Goal: Information Seeking & Learning: Check status

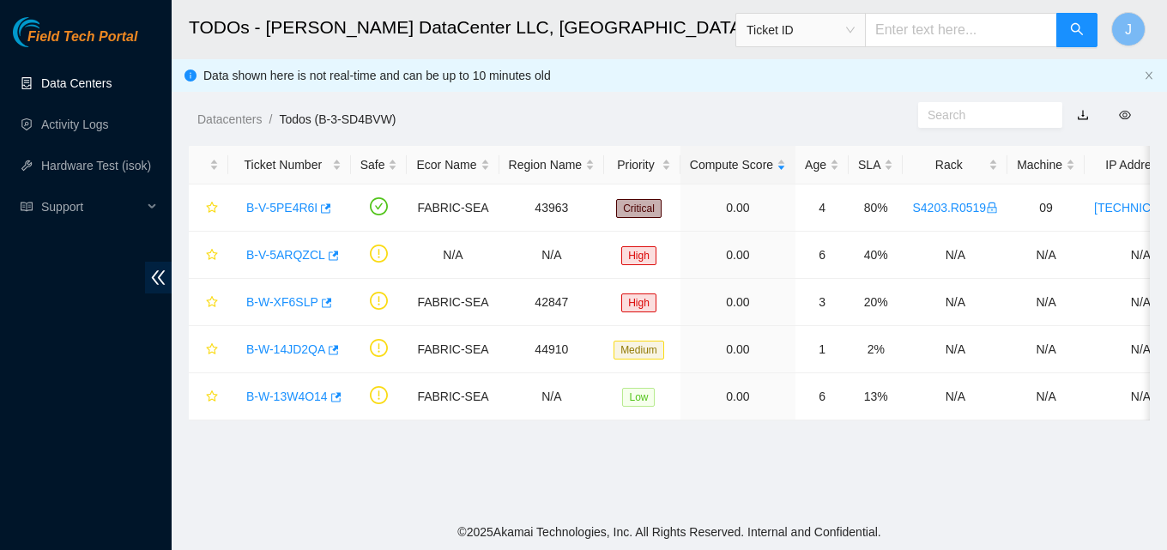
click at [89, 86] on link "Data Centers" at bounding box center [76, 83] width 70 height 14
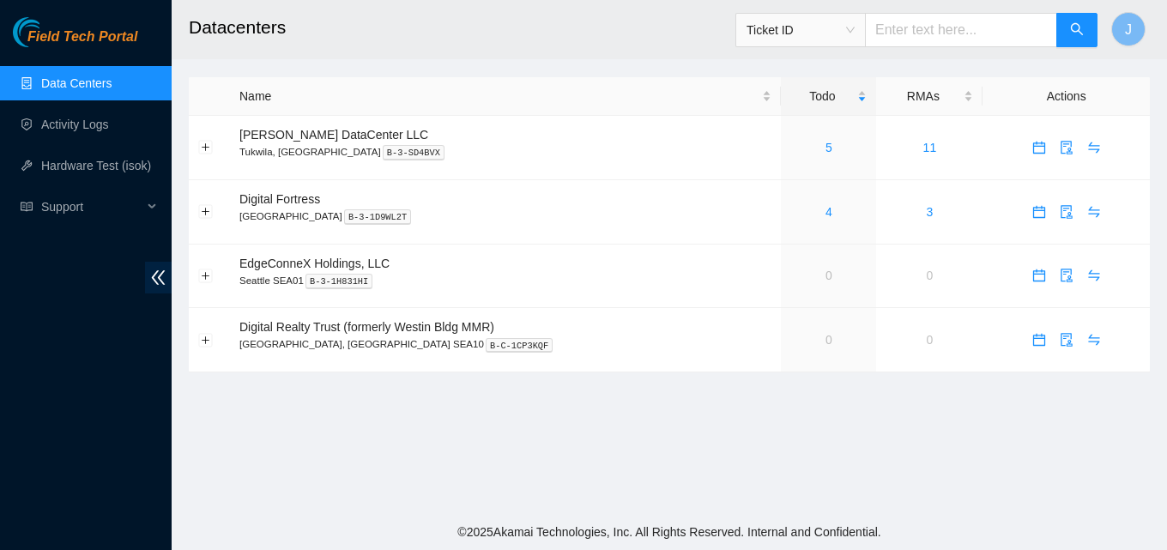
click at [796, 24] on span "Ticket ID" at bounding box center [800, 30] width 108 height 26
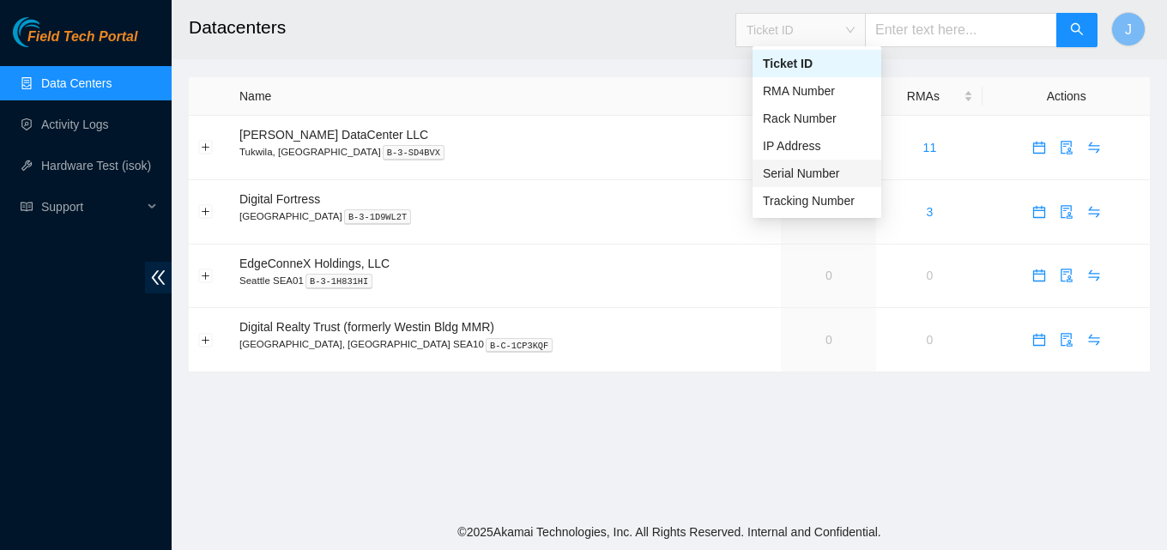
click at [809, 174] on div "Serial Number" at bounding box center [817, 173] width 108 height 19
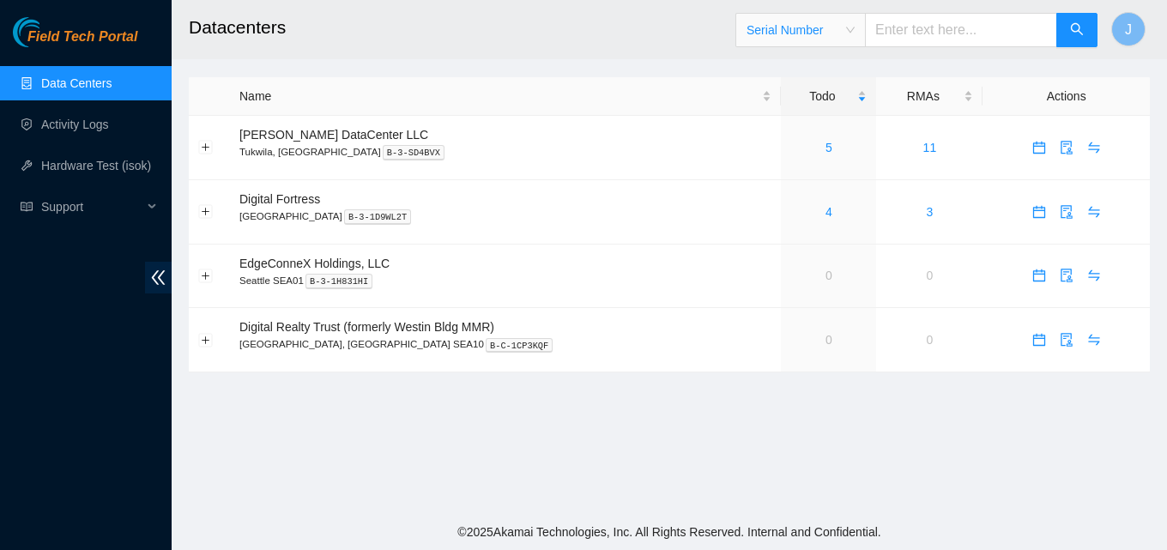
click at [923, 33] on input "text" at bounding box center [961, 30] width 192 height 34
paste input "c2007390620"
type input "c2007390620"
click at [1063, 25] on button "button" at bounding box center [1076, 30] width 41 height 34
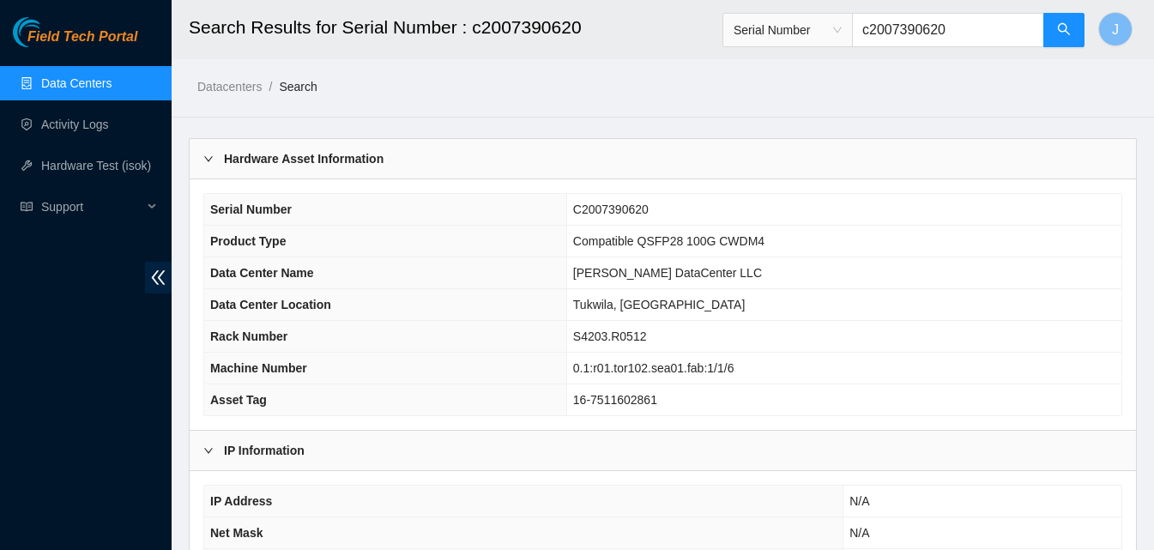
click at [0, 483] on div "Field Tech Portal Data Centers Activity Logs Hardware Test (isok) Support" at bounding box center [86, 283] width 172 height 533
drag, startPoint x: 965, startPoint y: 30, endPoint x: 870, endPoint y: 29, distance: 95.2
click at [870, 29] on input "c2007390620" at bounding box center [948, 30] width 192 height 34
paste input "inmbta040736"
click at [1079, 33] on button "button" at bounding box center [1063, 30] width 41 height 34
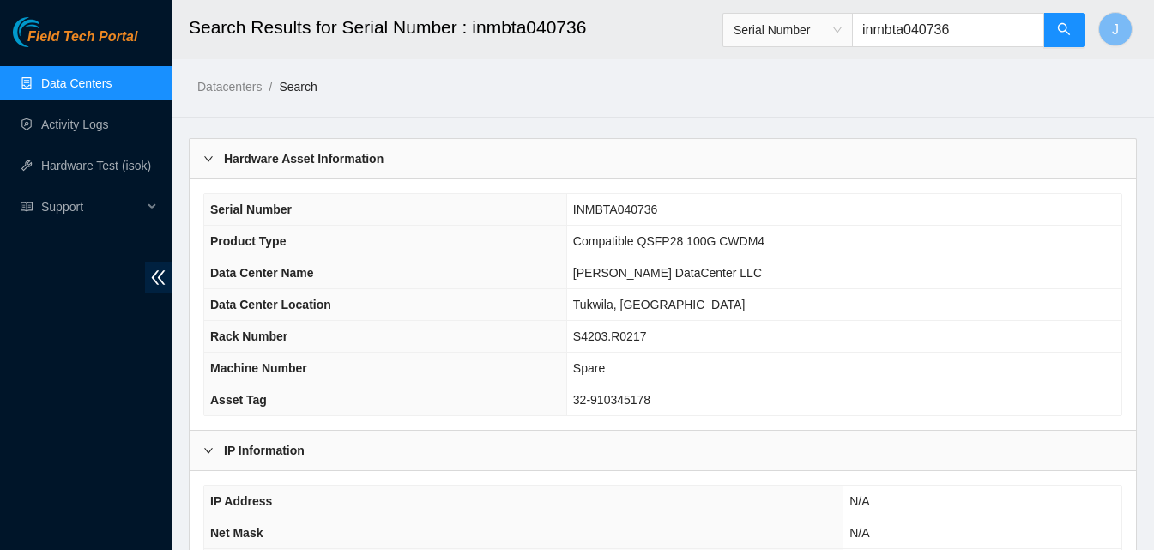
type input "inmbta040736"
click at [0, 368] on div "Field Tech Portal Data Centers Activity Logs Hardware Test (isok) Support" at bounding box center [86, 283] width 172 height 533
drag, startPoint x: 970, startPoint y: 33, endPoint x: 791, endPoint y: 33, distance: 179.3
click at [791, 33] on span "Serial Number inmbta040736" at bounding box center [903, 30] width 363 height 34
paste input "c2004276059"
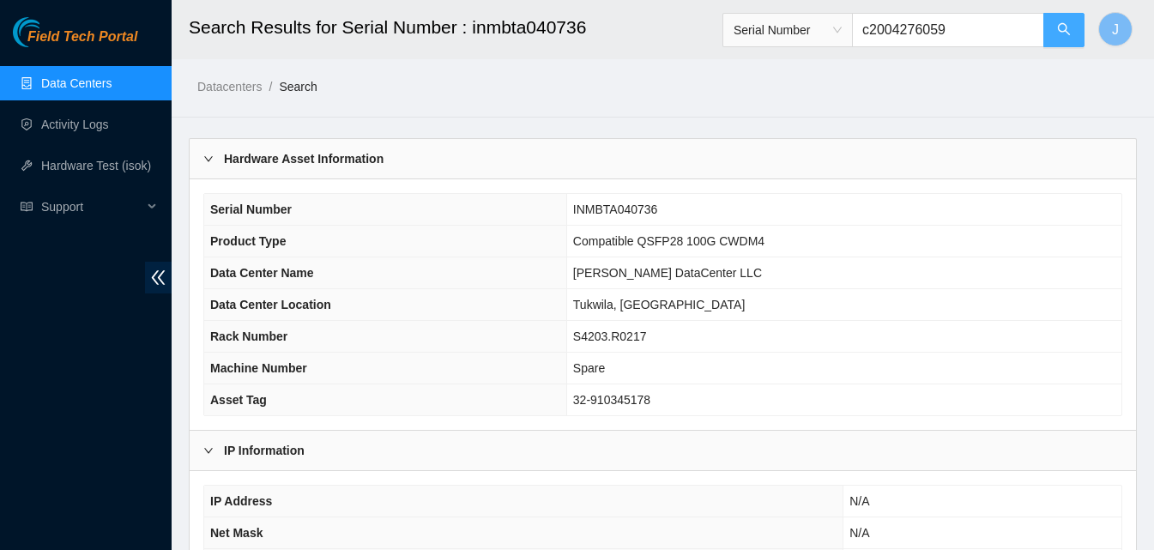
click at [1074, 33] on button "button" at bounding box center [1063, 30] width 41 height 34
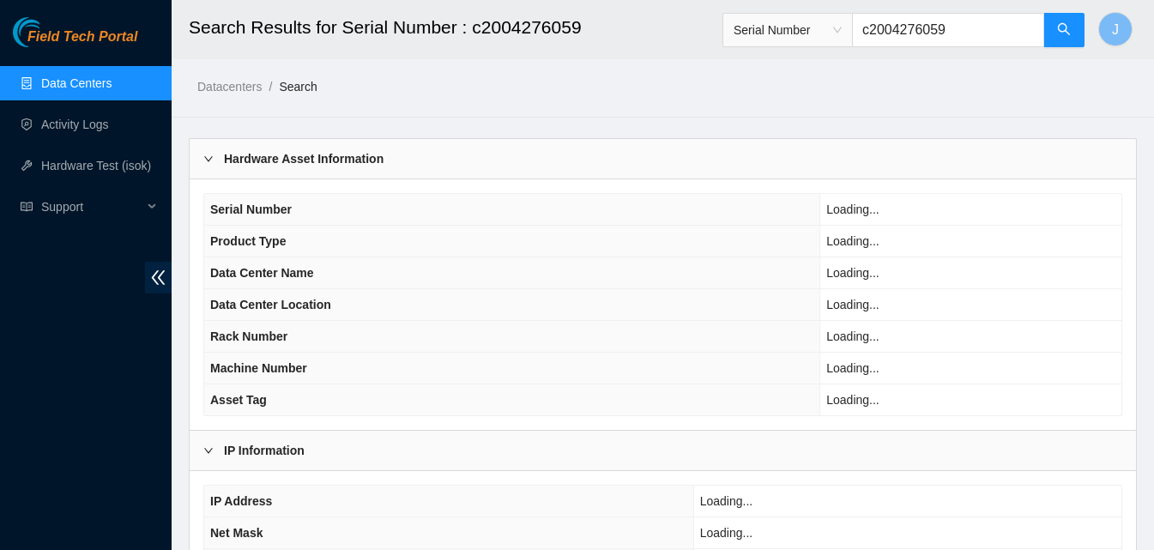
type input "c2004276059"
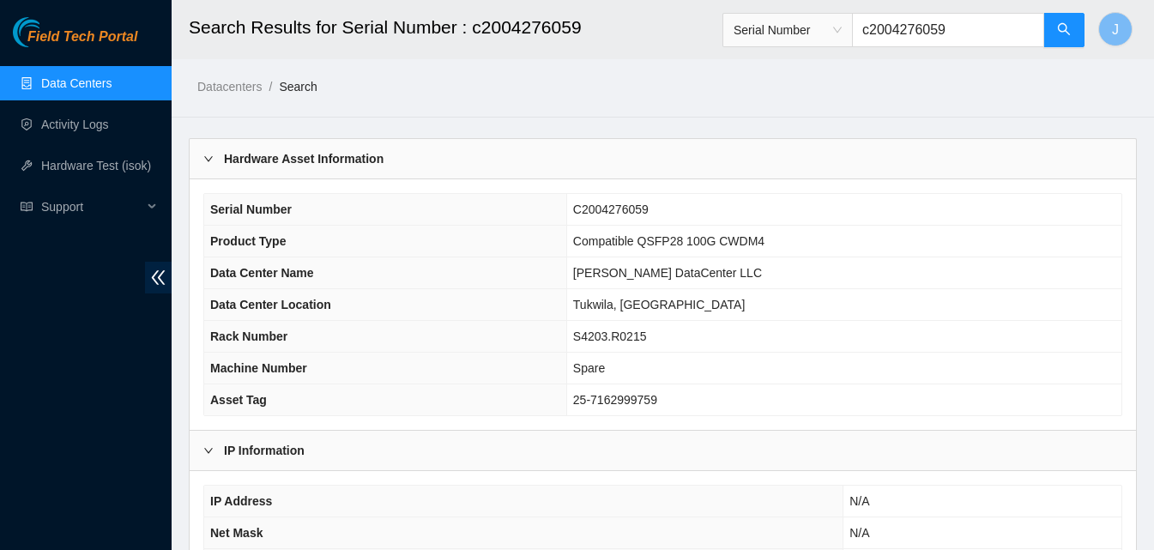
drag, startPoint x: 992, startPoint y: 16, endPoint x: 799, endPoint y: 39, distance: 194.4
click at [799, 39] on span "Serial Number c2004276059" at bounding box center [903, 30] width 363 height 34
paste input "s22kb0cca"
click at [1072, 37] on button "button" at bounding box center [1063, 30] width 41 height 34
type input "s22kb0cca"
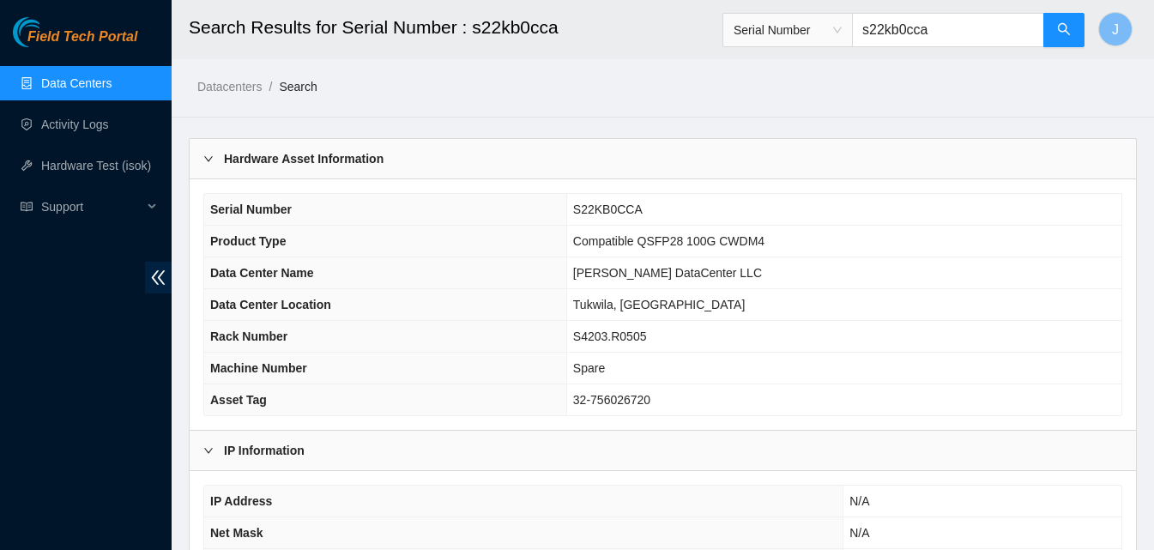
click at [27, 356] on div "Field Tech Portal Data Centers Activity Logs Hardware Test (isok) Support" at bounding box center [86, 283] width 172 height 533
drag, startPoint x: 956, startPoint y: 28, endPoint x: 759, endPoint y: 29, distance: 196.4
click at [759, 29] on span "Serial Number s22kb0cca" at bounding box center [903, 30] width 363 height 34
paste input "c2004275318"
click at [1070, 37] on span "search" at bounding box center [1064, 30] width 14 height 16
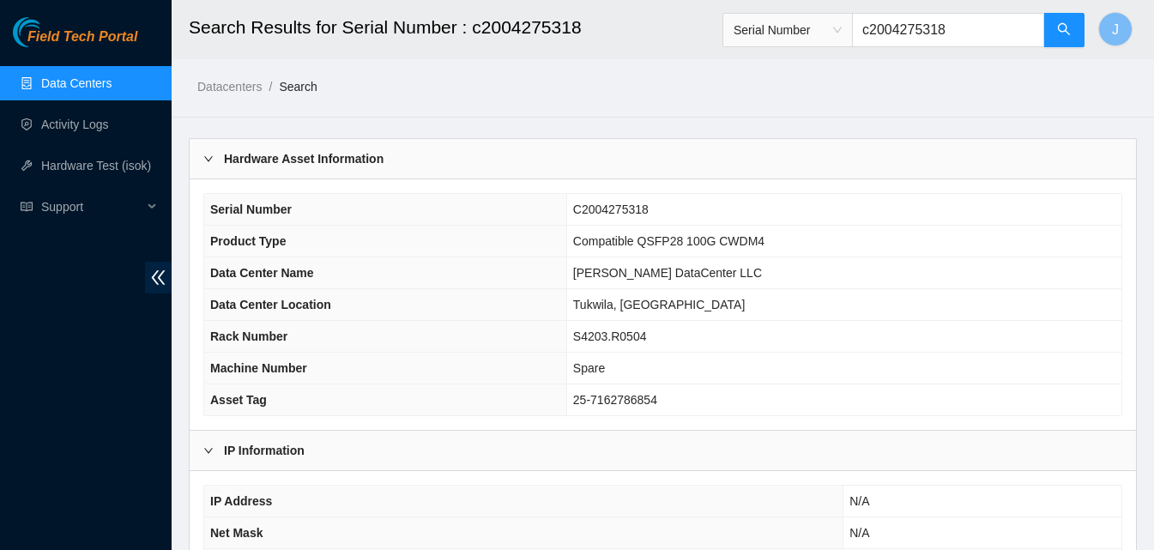
type input "c2004275318"
drag, startPoint x: 970, startPoint y: 27, endPoint x: 782, endPoint y: 44, distance: 188.6
click at [782, 44] on span "Serial Number c2004275318" at bounding box center [903, 30] width 363 height 34
paste input "s22kb0azx"
click at [1062, 37] on span "search" at bounding box center [1064, 30] width 14 height 16
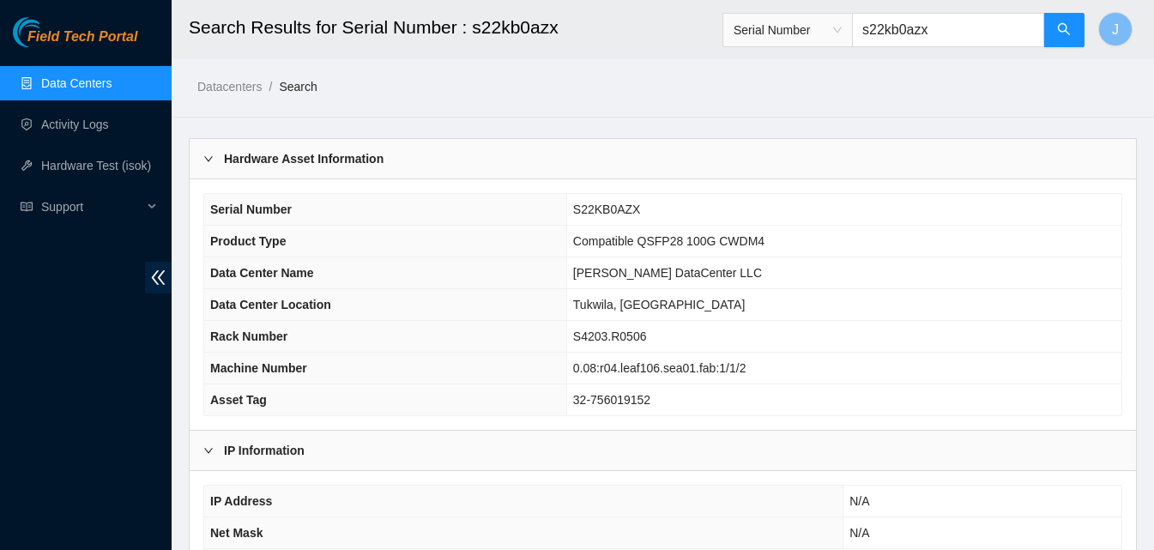
type input "s22kb0azx"
click at [0, 356] on div "Field Tech Portal Data Centers Activity Logs Hardware Test (isok) Support" at bounding box center [86, 283] width 172 height 533
drag, startPoint x: 980, startPoint y: 39, endPoint x: 778, endPoint y: 46, distance: 202.6
click at [778, 46] on span "Serial Number s22kb0azx" at bounding box center [903, 30] width 363 height 34
paste input "s23bb0bbu"
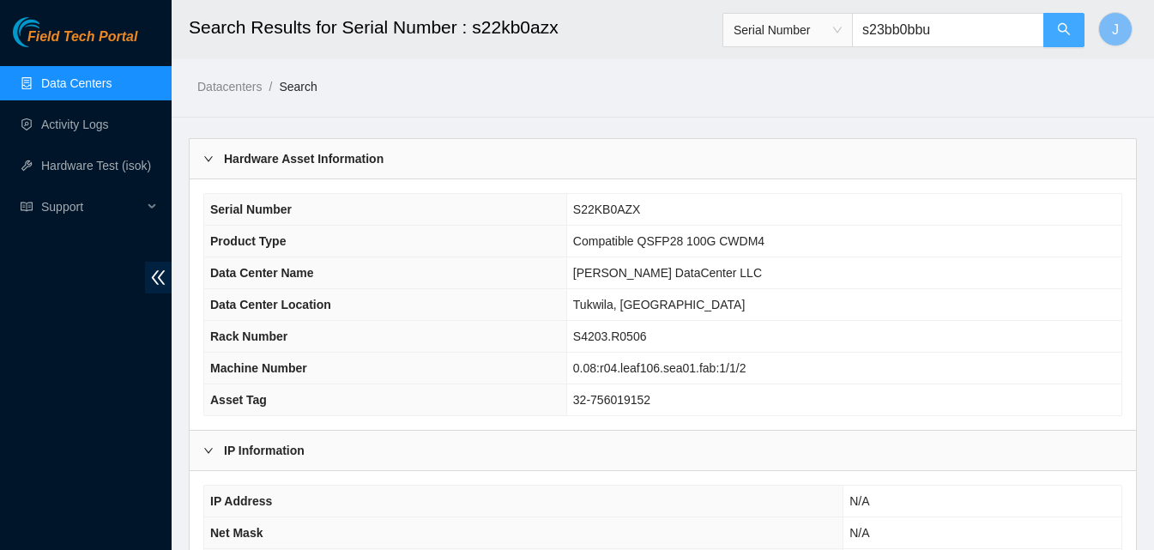
click at [1055, 35] on button "button" at bounding box center [1063, 30] width 41 height 34
type input "s23bb0bbu"
click at [371, 299] on th "Data Center Location" at bounding box center [385, 305] width 362 height 32
drag, startPoint x: 988, startPoint y: 36, endPoint x: 793, endPoint y: 25, distance: 195.9
click at [793, 25] on span "Serial Number s23bb0bbu" at bounding box center [903, 30] width 363 height 34
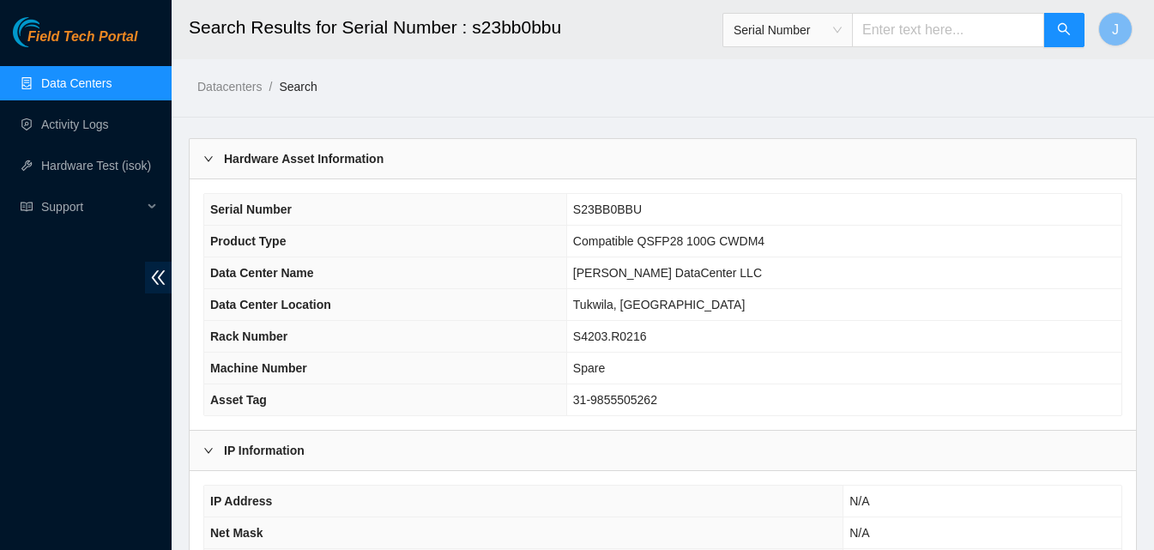
paste input "inlaqa260285"
click at [1076, 45] on button "button" at bounding box center [1063, 30] width 41 height 34
type input "inlaqa260285"
click at [63, 90] on link "Data Centers" at bounding box center [76, 83] width 70 height 14
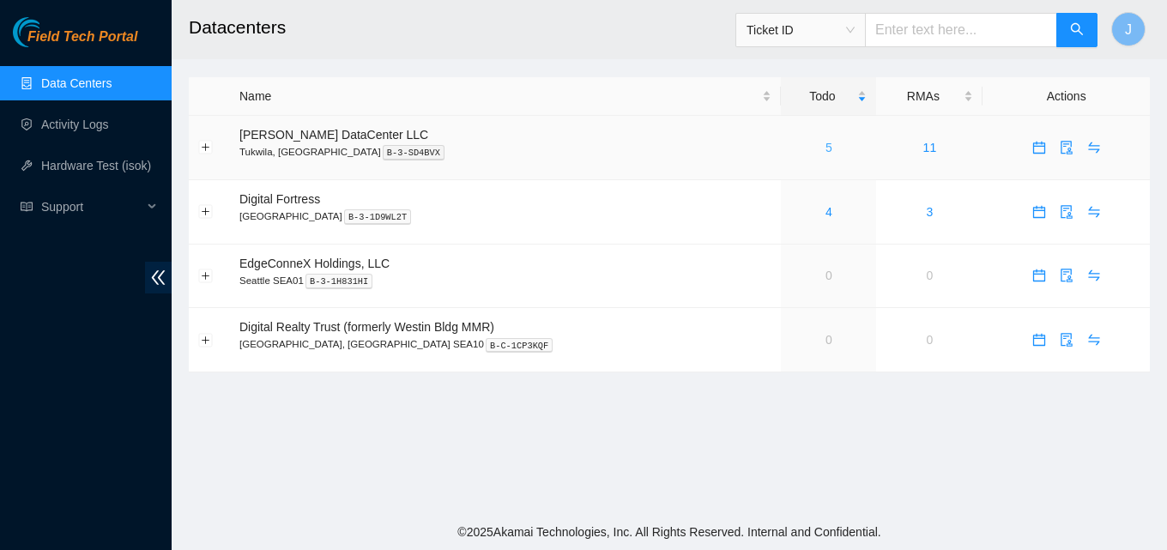
click at [825, 152] on link "5" at bounding box center [828, 148] width 7 height 14
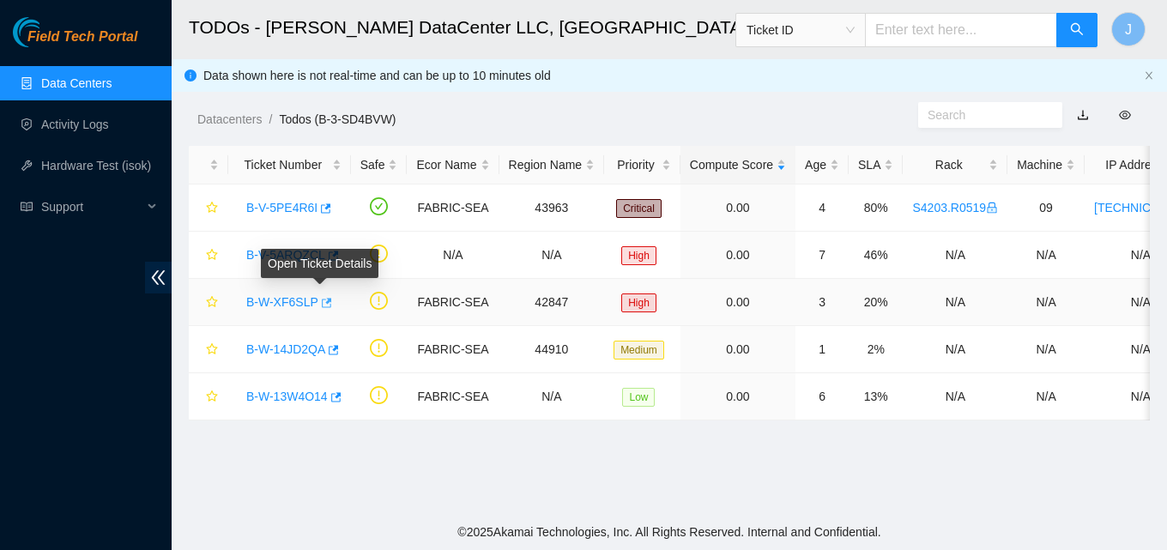
click at [322, 299] on icon "button" at bounding box center [327, 302] width 10 height 9
click at [329, 250] on icon "button" at bounding box center [332, 256] width 12 height 12
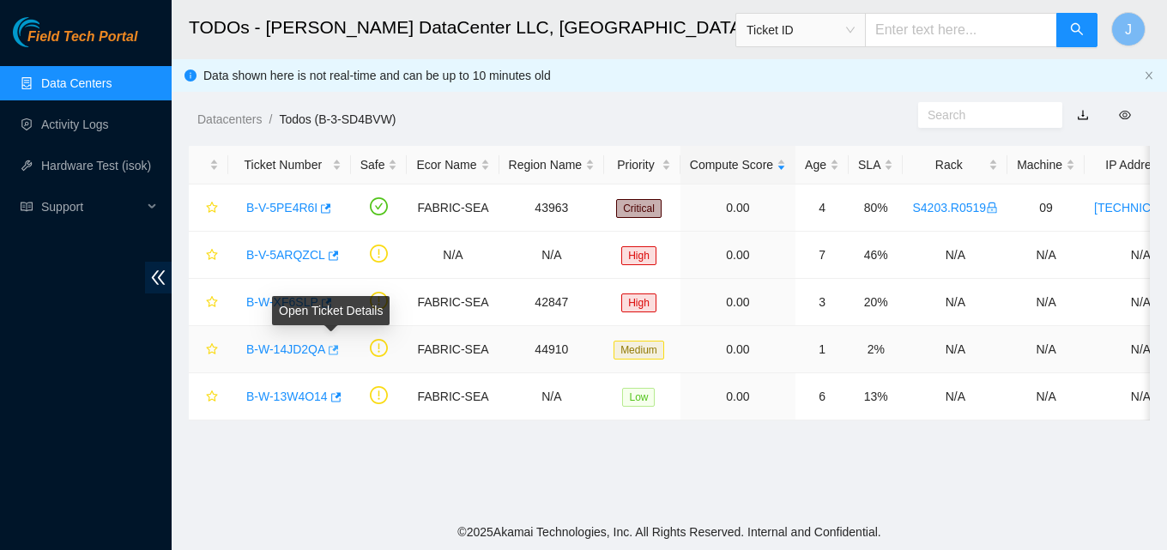
click at [330, 351] on icon "button" at bounding box center [332, 350] width 12 height 12
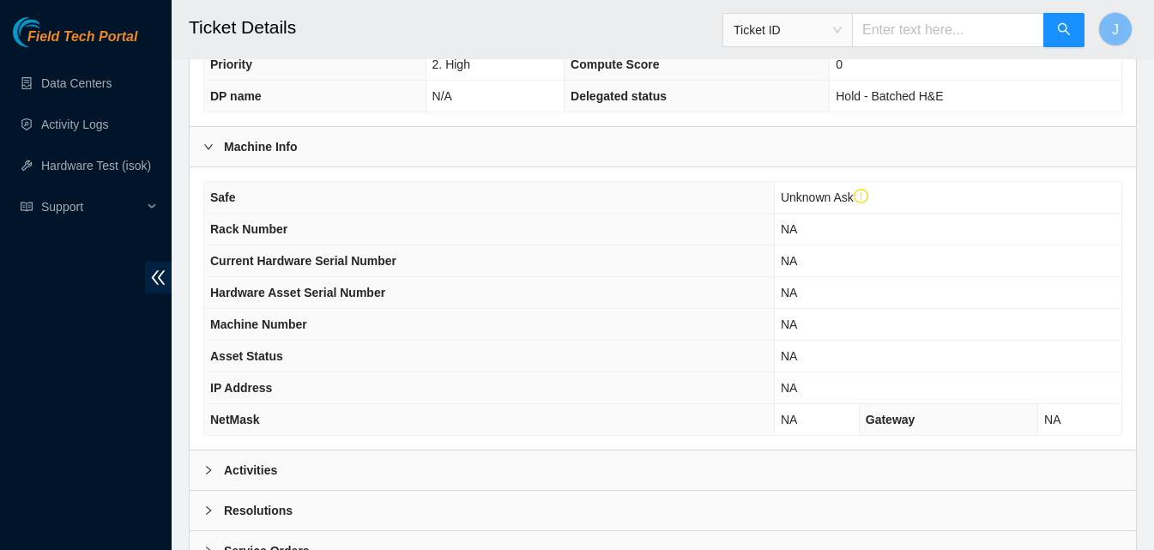
scroll to position [590, 0]
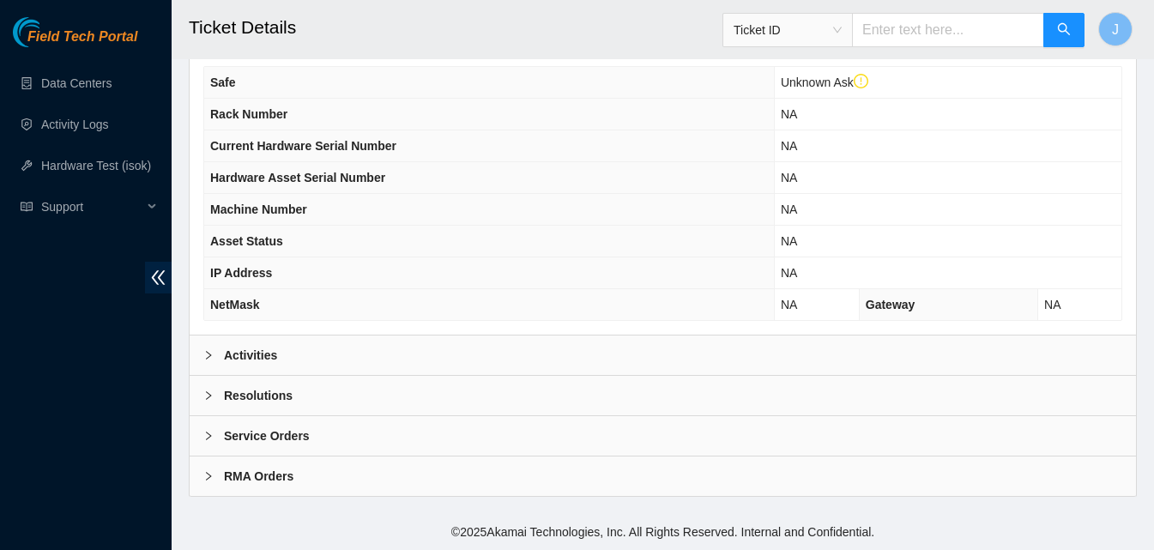
drag, startPoint x: 347, startPoint y: 341, endPoint x: 588, endPoint y: 294, distance: 246.3
click at [347, 341] on div "Activities" at bounding box center [663, 354] width 946 height 39
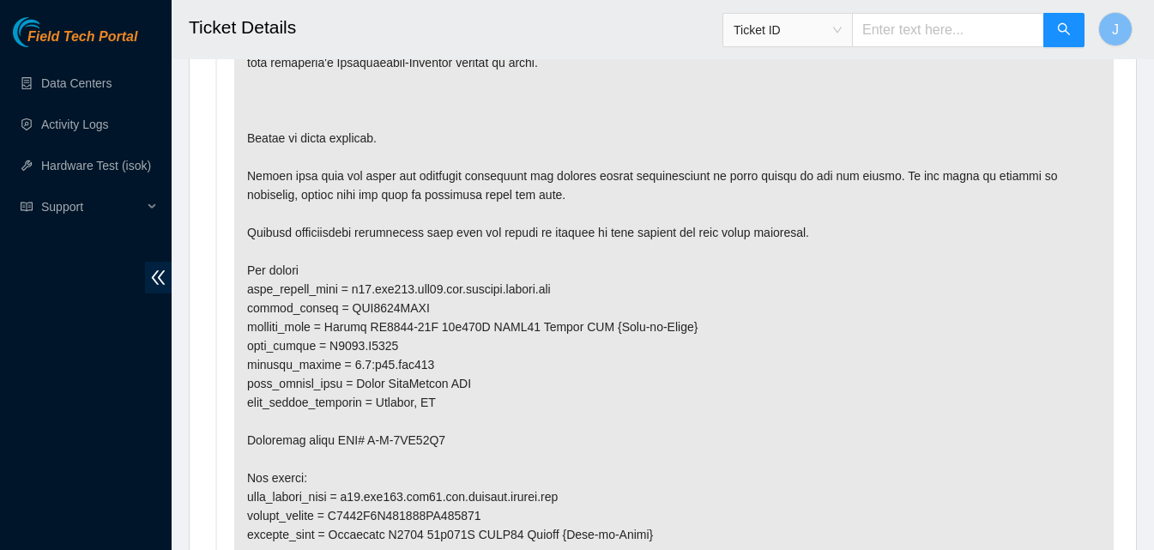
scroll to position [1105, 0]
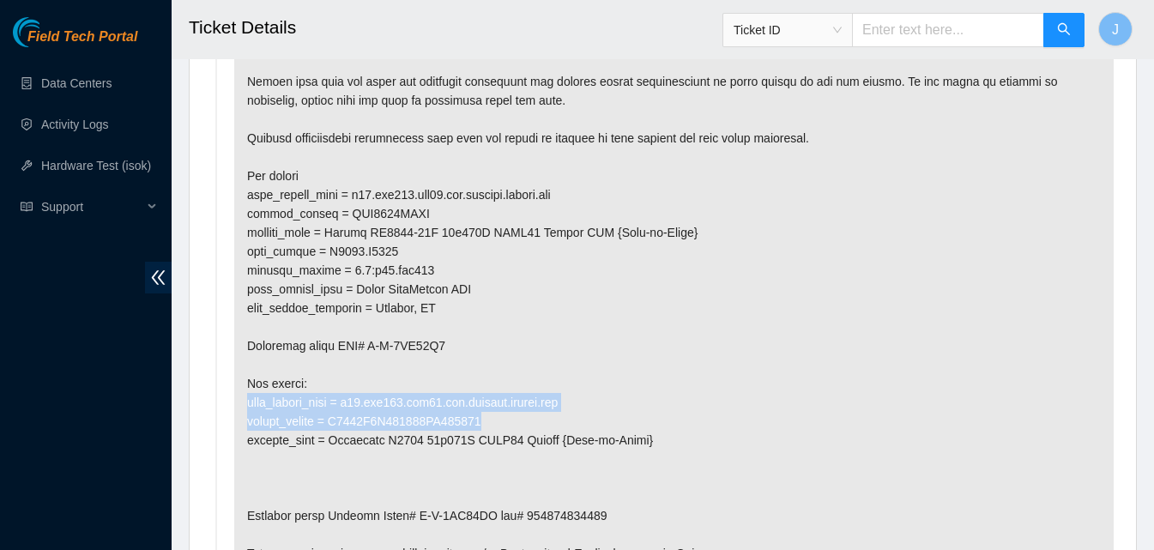
drag, startPoint x: 444, startPoint y: 377, endPoint x: 504, endPoint y: 419, distance: 72.6
click at [504, 419] on p at bounding box center [673, 241] width 879 height 667
drag, startPoint x: 504, startPoint y: 419, endPoint x: 288, endPoint y: 409, distance: 215.5
click at [288, 409] on p at bounding box center [673, 241] width 879 height 667
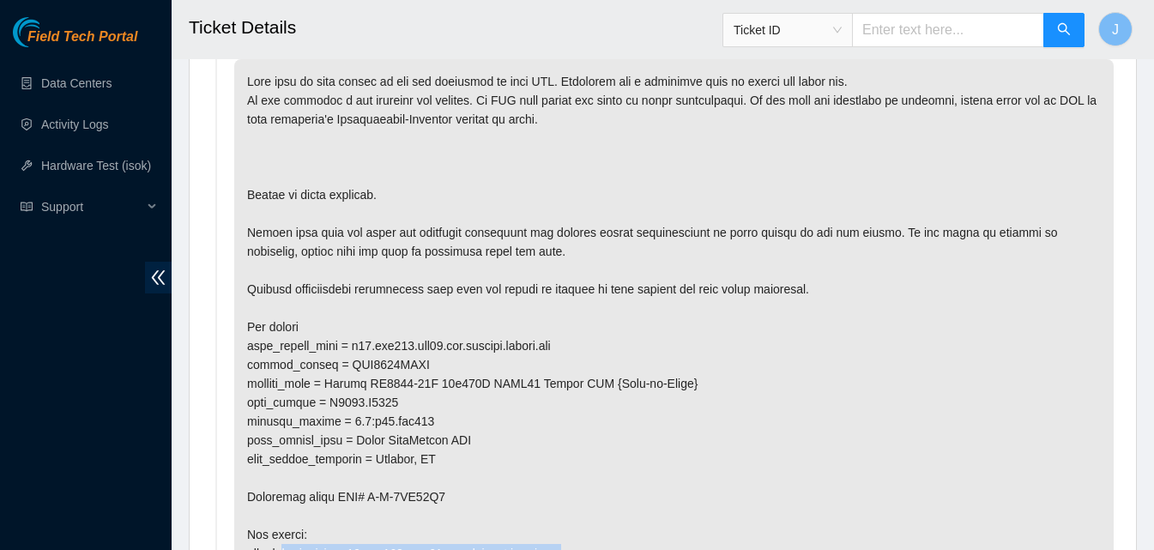
scroll to position [1019, 0]
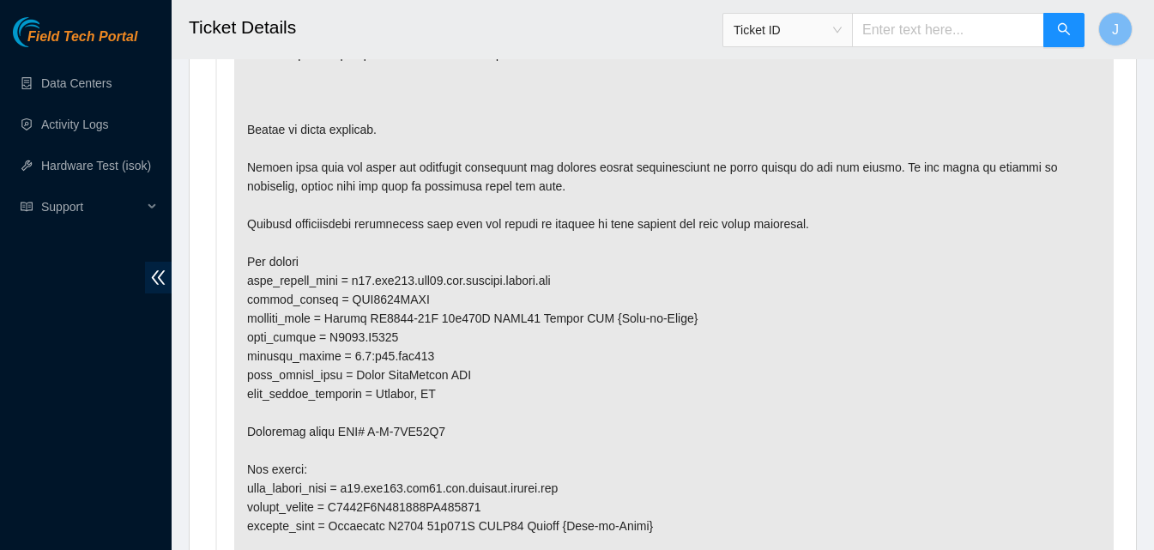
click at [577, 382] on p at bounding box center [673, 327] width 879 height 667
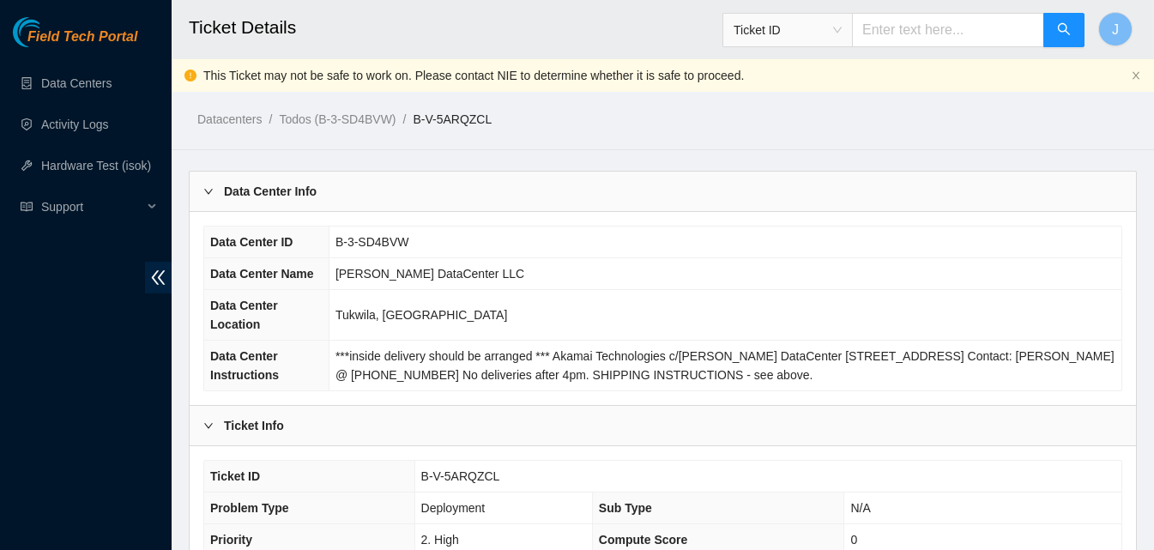
scroll to position [515, 0]
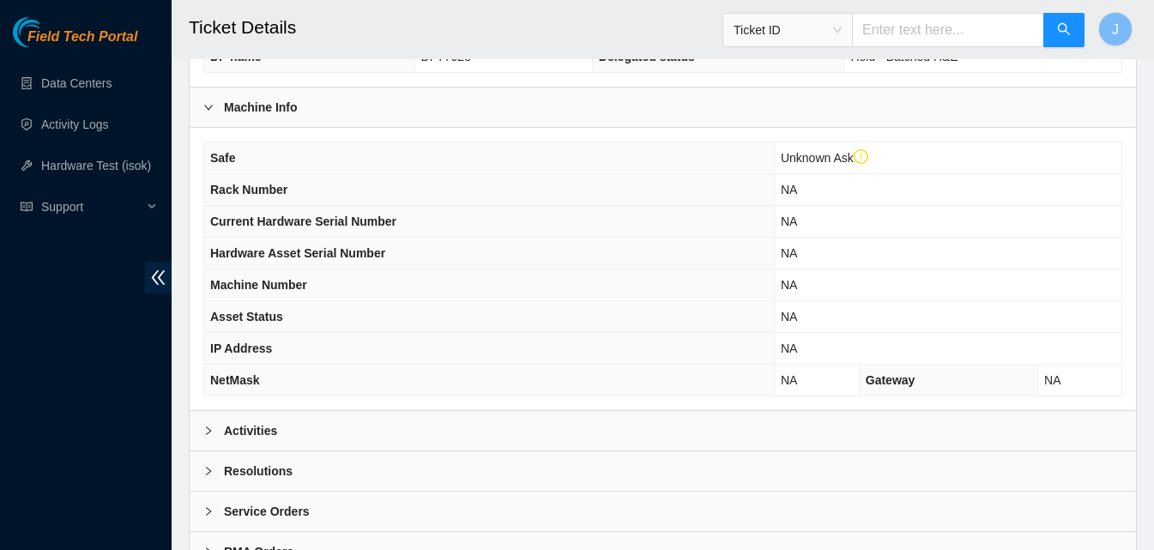
drag, startPoint x: 371, startPoint y: 421, endPoint x: 430, endPoint y: 375, distance: 75.2
click at [371, 422] on div "Activities" at bounding box center [663, 430] width 946 height 39
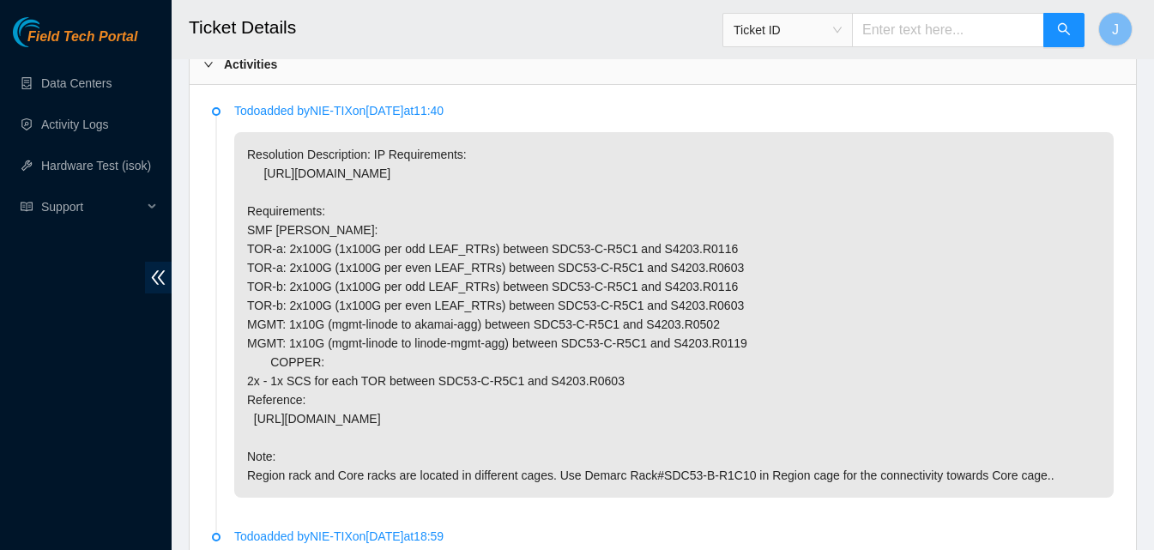
scroll to position [858, 0]
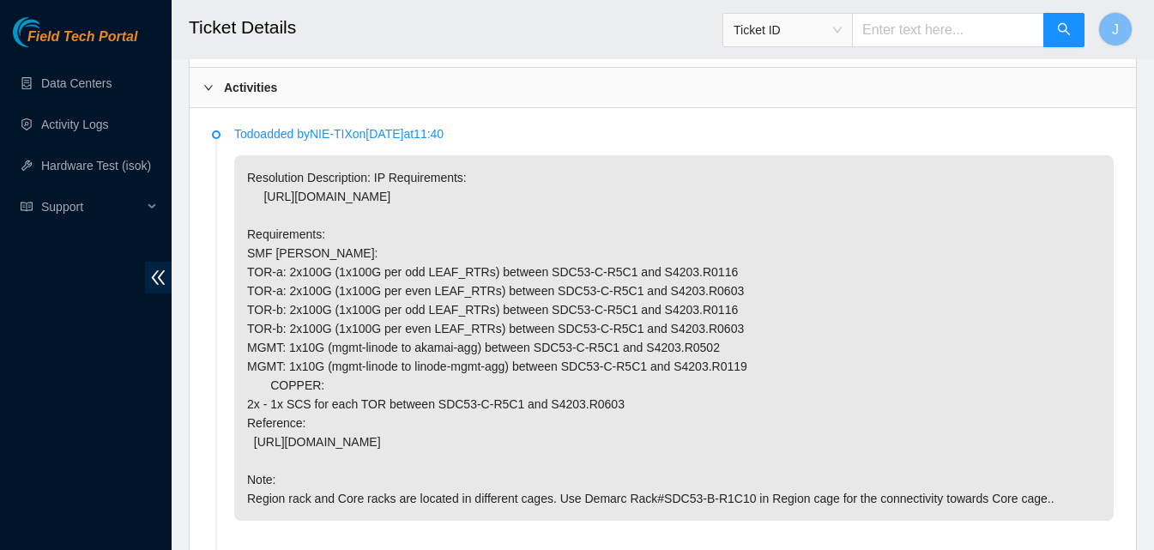
click at [437, 195] on p "Resolution Description: IP Requirements: https://loom.deploy.akamai.com/expansi…" at bounding box center [673, 337] width 879 height 365
click at [576, 186] on p "Resolution Description: IP Requirements: https://loom.deploy.akamai.com/expansi…" at bounding box center [673, 337] width 879 height 365
drag, startPoint x: 584, startPoint y: 198, endPoint x: 266, endPoint y: 205, distance: 318.3
click at [266, 205] on p "Resolution Description: IP Requirements: https://loom.deploy.akamai.com/expansi…" at bounding box center [673, 337] width 879 height 365
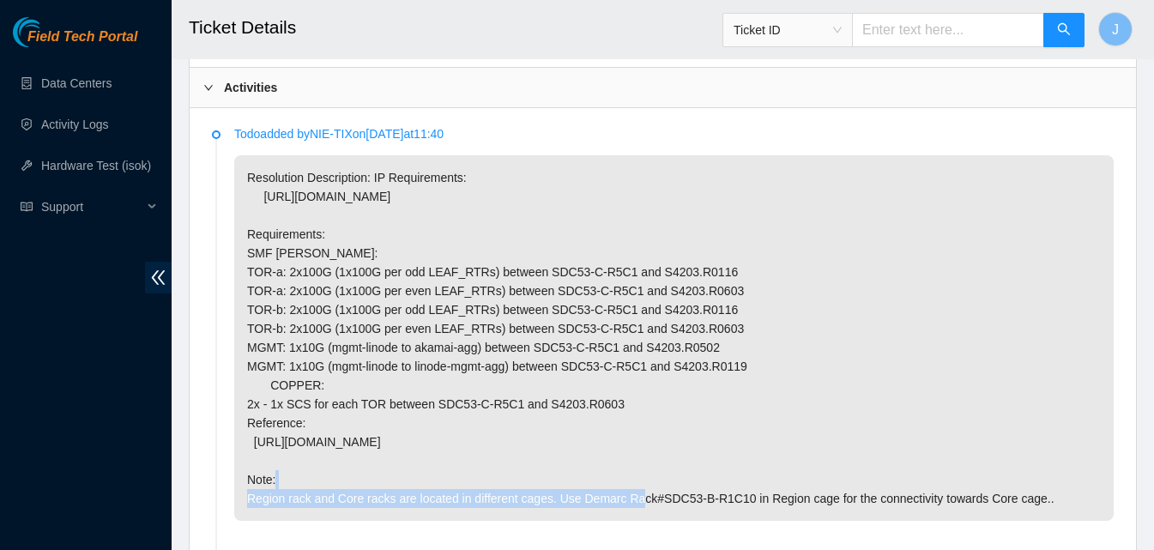
drag, startPoint x: 253, startPoint y: 443, endPoint x: 672, endPoint y: 449, distance: 419.5
click at [672, 449] on p "Resolution Description: IP Requirements: https://loom.deploy.akamai.com/expansi…" at bounding box center [673, 337] width 879 height 365
copy p "https://docs.akamai.com/networks/design/packages/Linode-on-Fabric_v1.4.pdf"
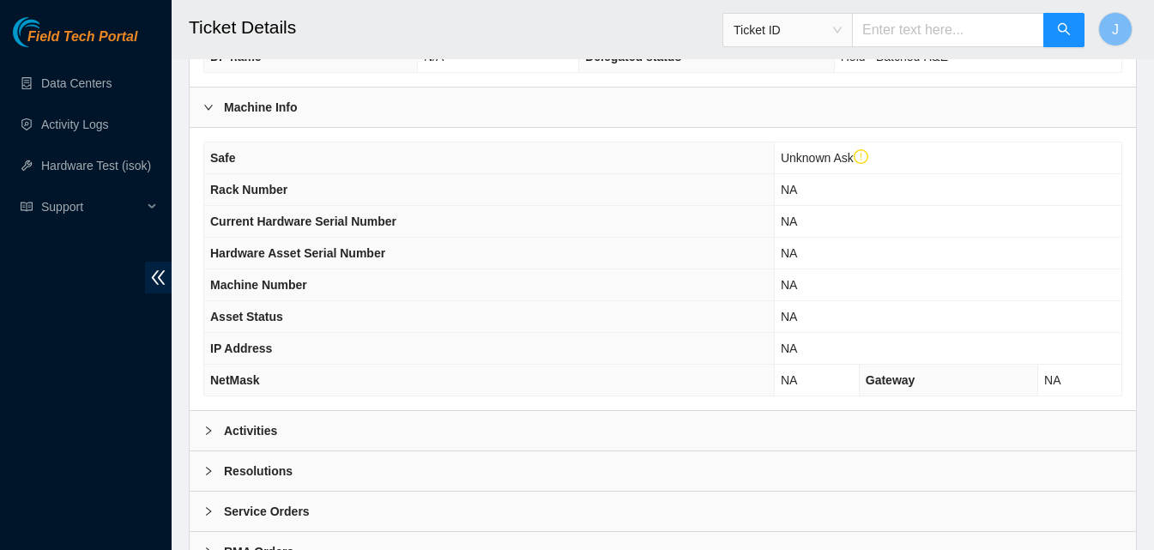
click at [501, 435] on div "Activities" at bounding box center [663, 430] width 946 height 39
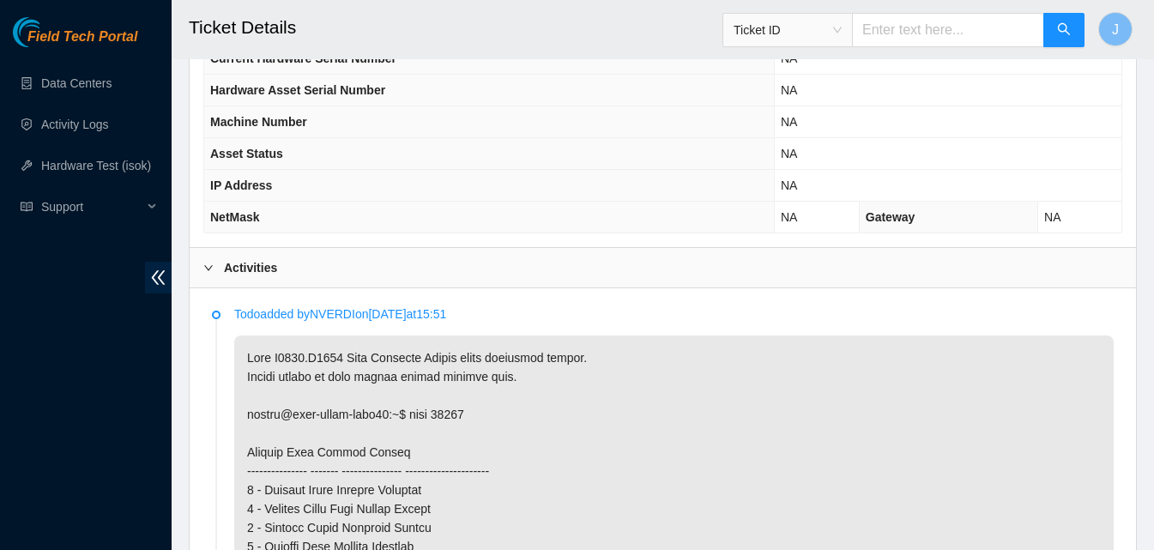
scroll to position [858, 0]
